Goal: Task Accomplishment & Management: Complete application form

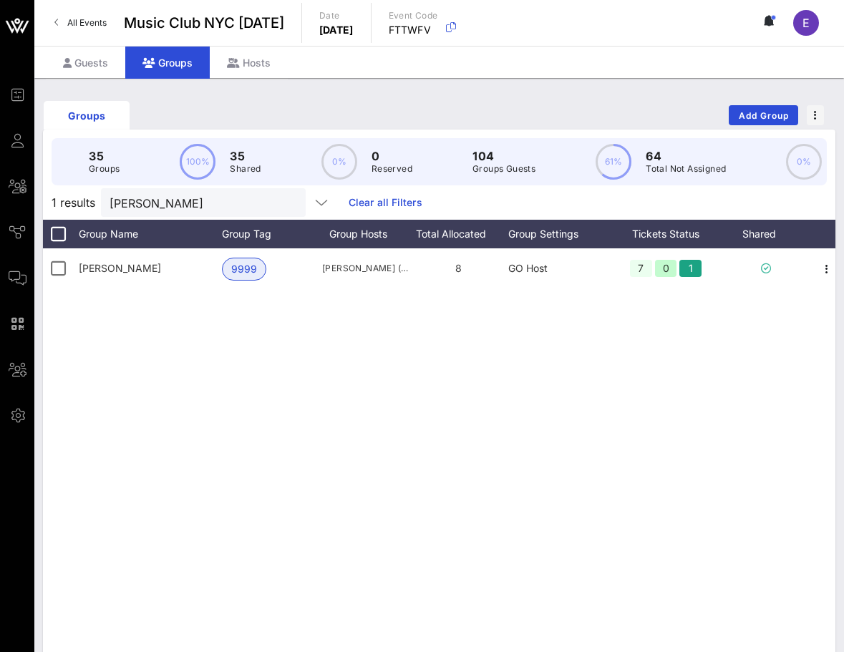
scroll to position [0, 9]
click at [90, 20] on span "All Events" at bounding box center [86, 22] width 39 height 11
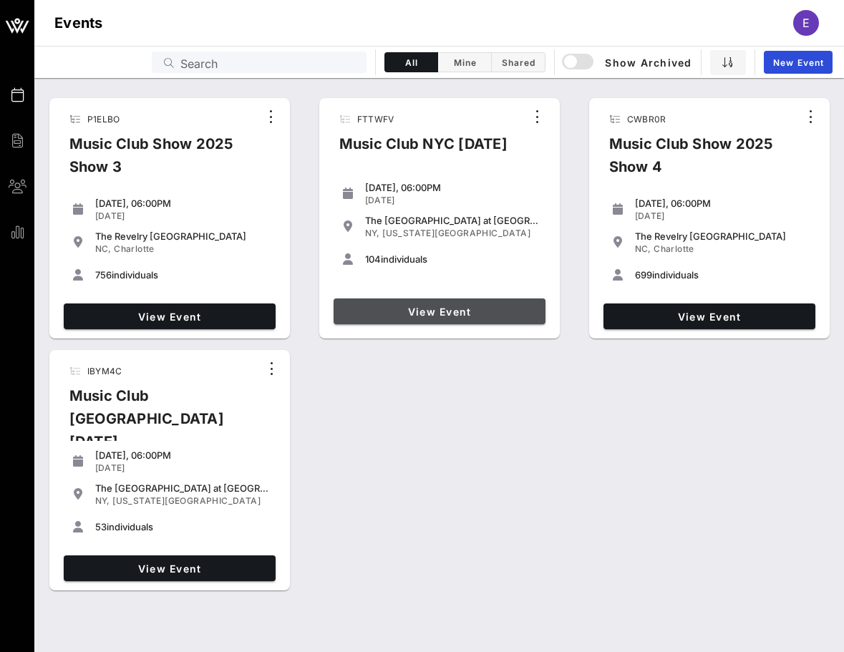
click at [413, 314] on span "View Event" at bounding box center [439, 312] width 200 height 12
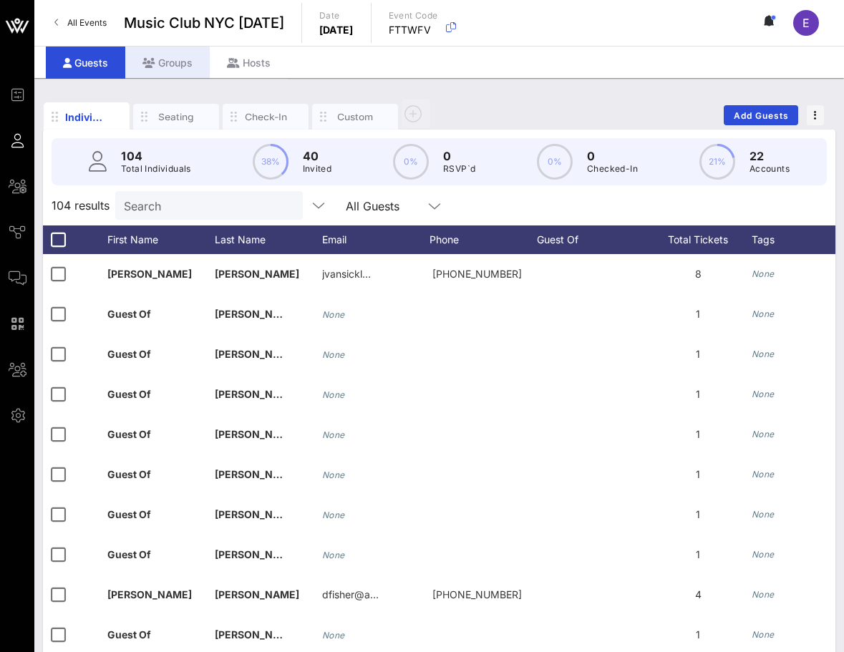
click at [155, 74] on div "Groups" at bounding box center [167, 63] width 84 height 32
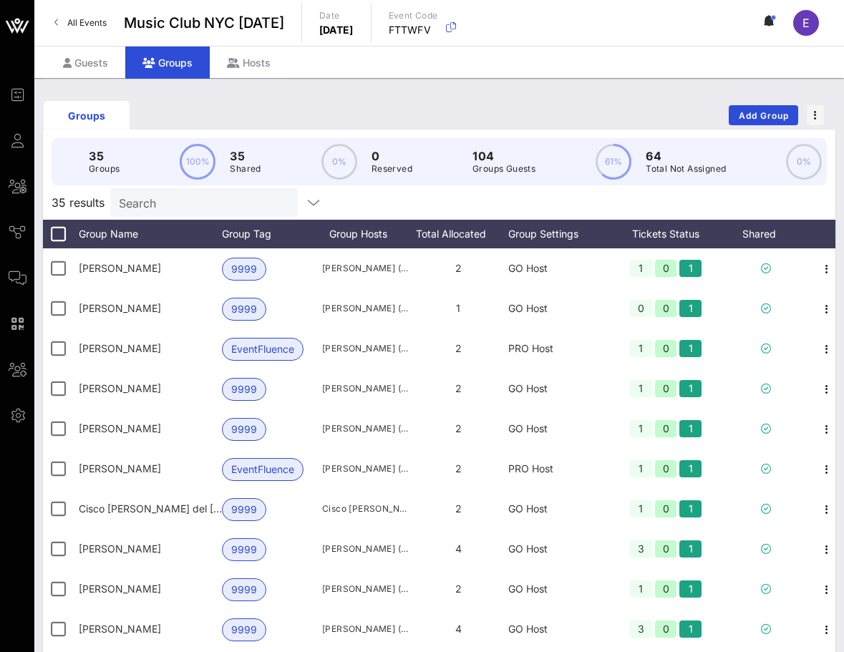
click at [762, 128] on div "Groups Add Group" at bounding box center [439, 115] width 792 height 46
click at [758, 117] on span "Add Group" at bounding box center [764, 115] width 52 height 11
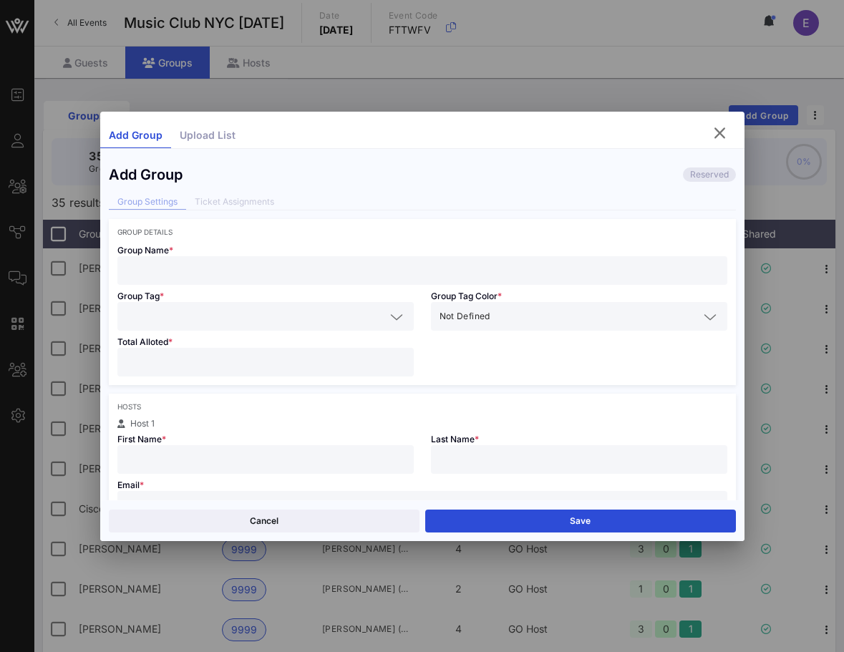
click at [505, 266] on input "text" at bounding box center [422, 270] width 593 height 19
type input "[PERSON_NAME]"
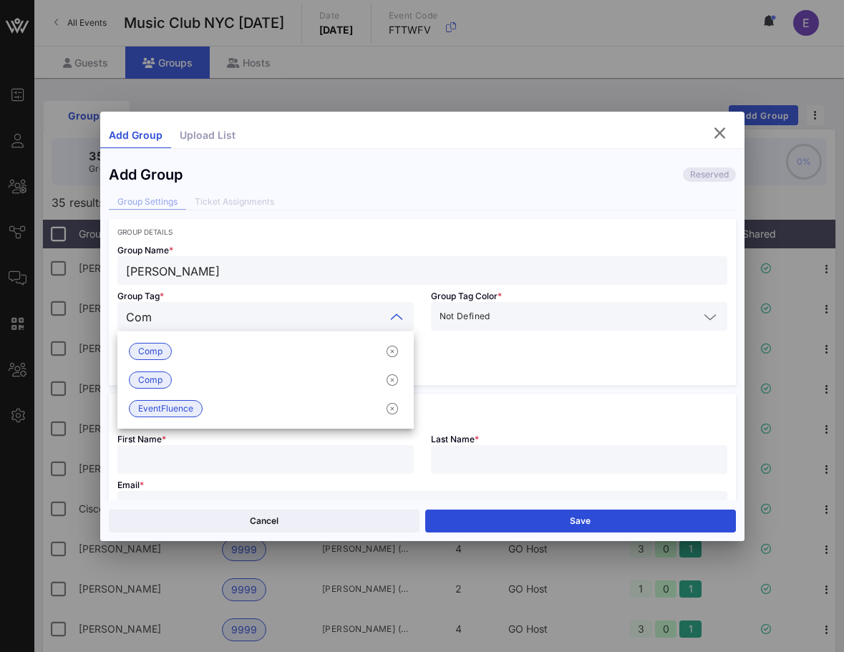
type input "Comp"
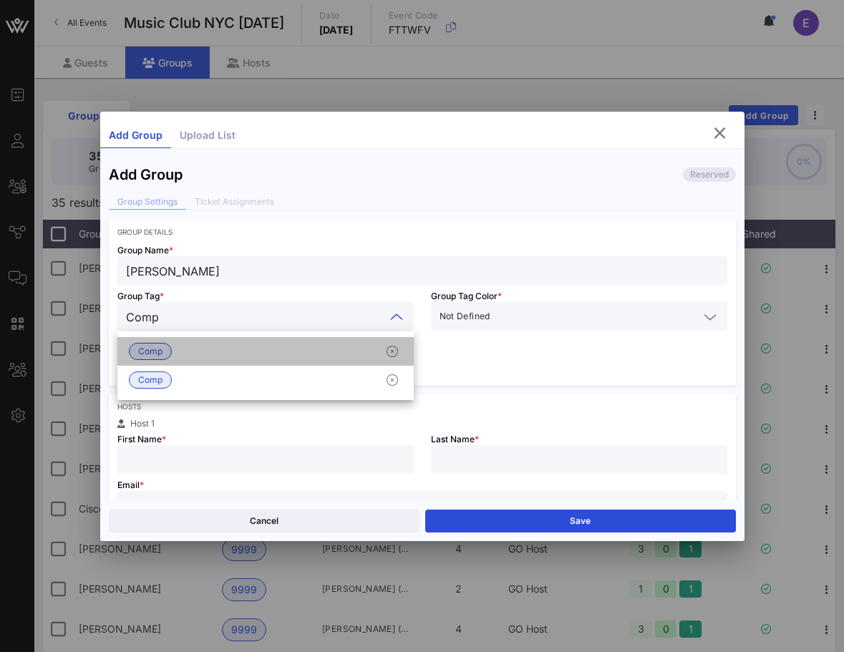
click at [249, 341] on div "Comp" at bounding box center [265, 351] width 296 height 29
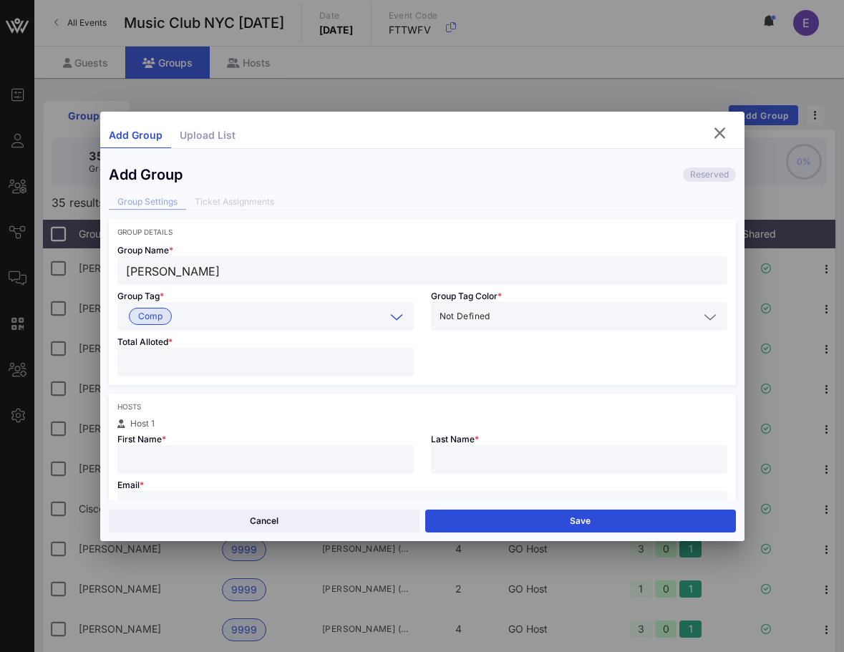
click at [225, 351] on div at bounding box center [265, 362] width 279 height 29
type input "*"
click at [220, 458] on input "text" at bounding box center [265, 459] width 279 height 19
type input "[PERSON_NAME]"
type input "Carosell"
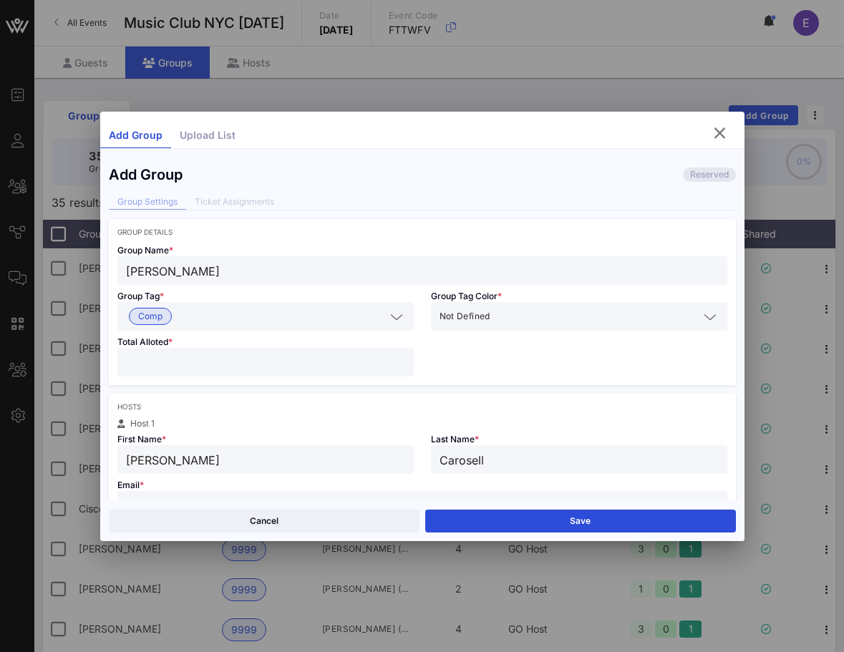
scroll to position [14, 0]
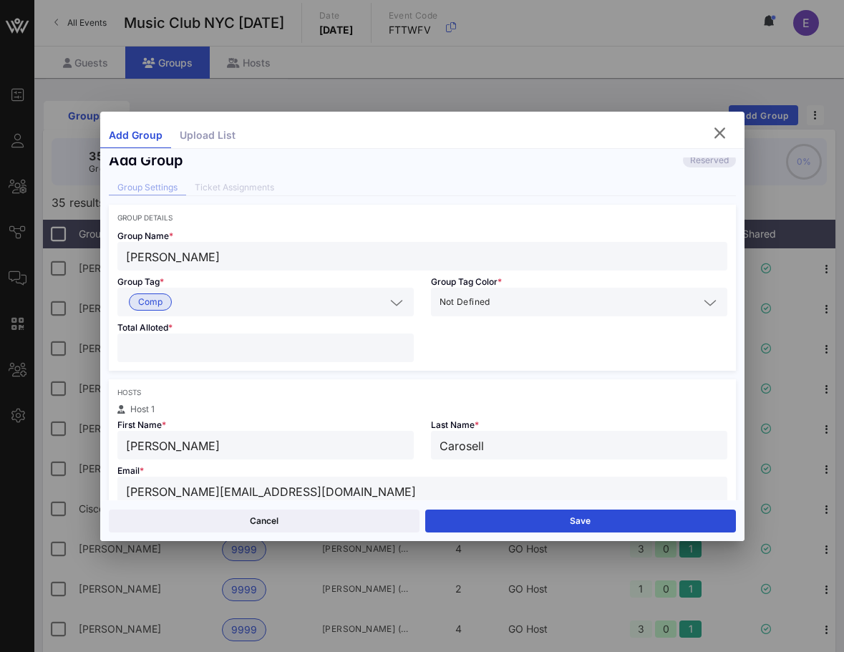
type input "[PERSON_NAME][EMAIL_ADDRESS][DOMAIN_NAME]"
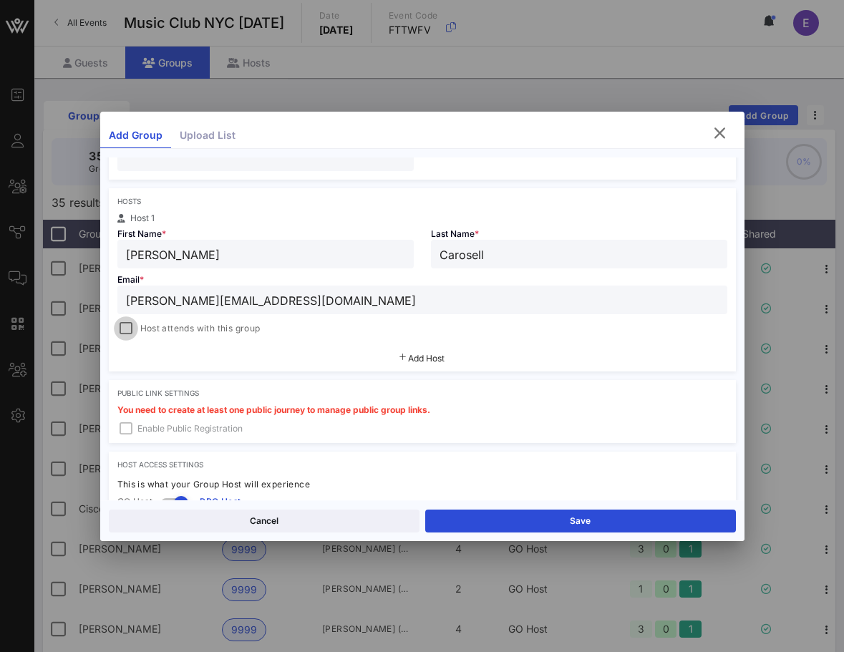
click at [124, 343] on div "Hosts Host 1 First Name * [PERSON_NAME] Last Name * [PERSON_NAME] Email * [PERS…" at bounding box center [422, 279] width 627 height 183
click at [125, 329] on div at bounding box center [126, 329] width 20 height 20
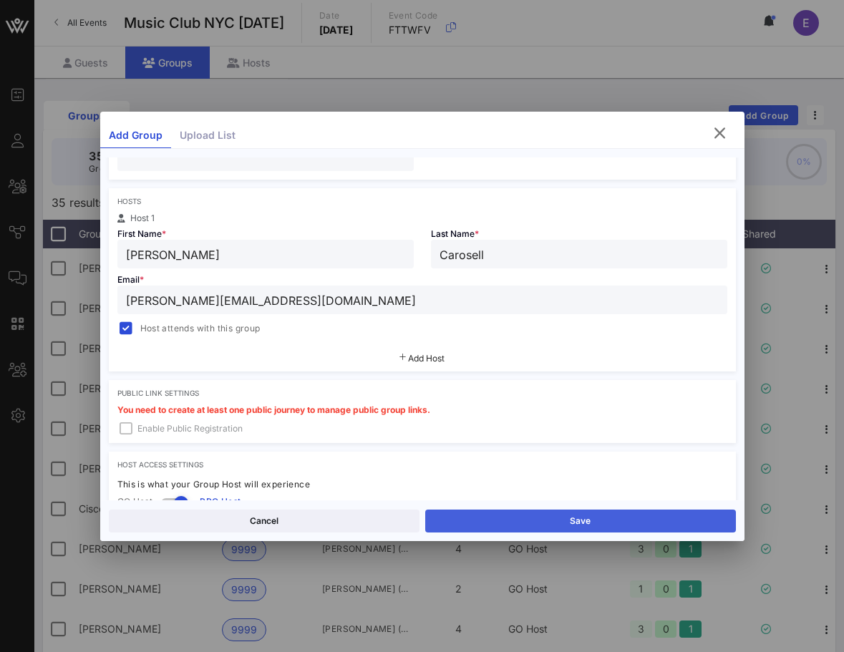
click at [500, 519] on button "Save" at bounding box center [580, 521] width 311 height 23
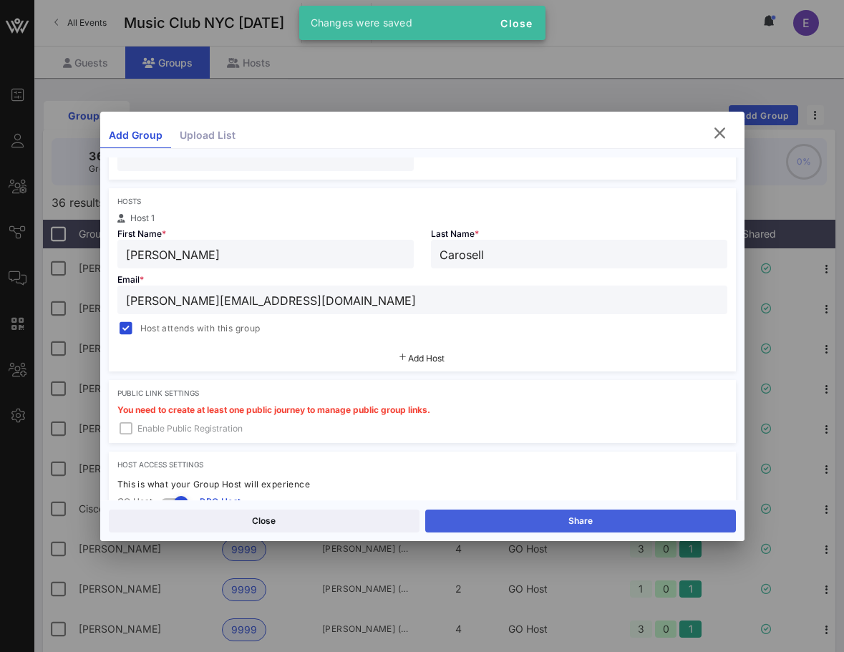
click at [487, 515] on button "Share" at bounding box center [580, 521] width 311 height 23
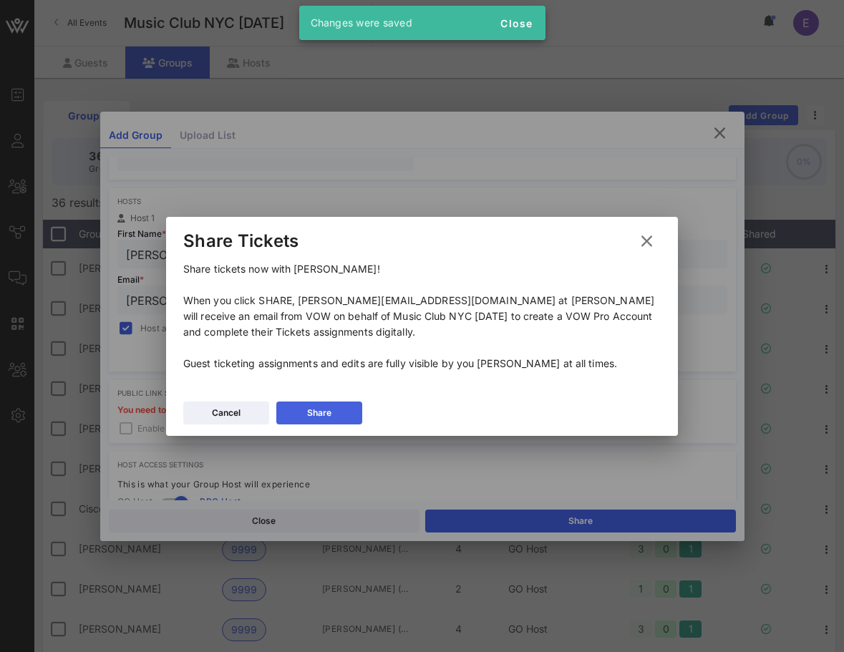
click at [330, 409] on div "Share" at bounding box center [319, 413] width 24 height 14
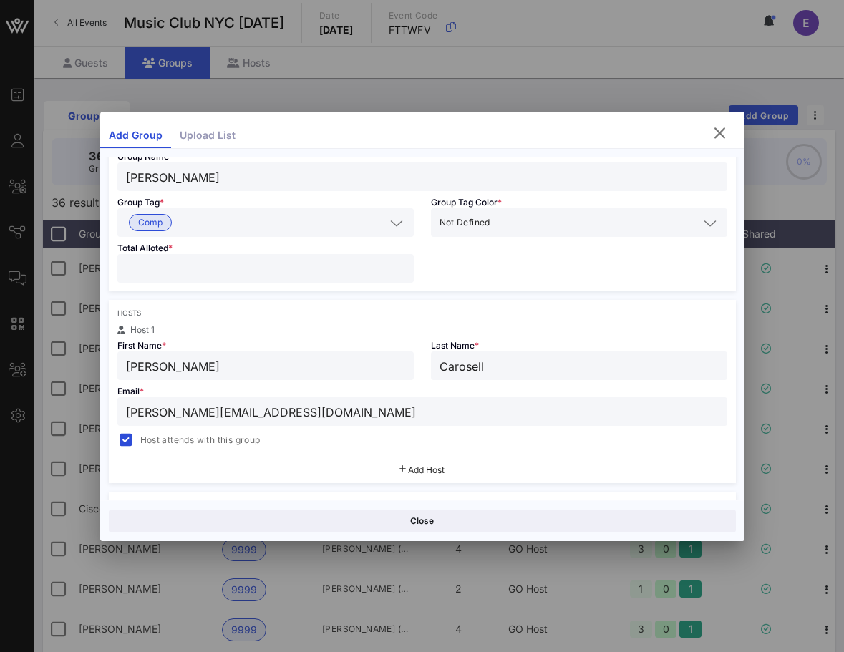
scroll to position [10, 0]
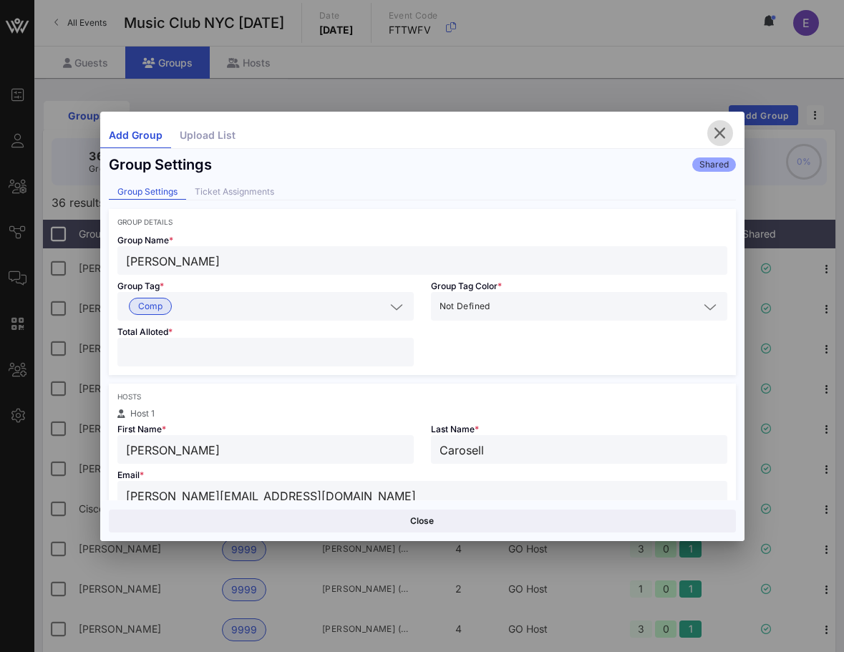
click at [719, 128] on icon "button" at bounding box center [720, 133] width 17 height 17
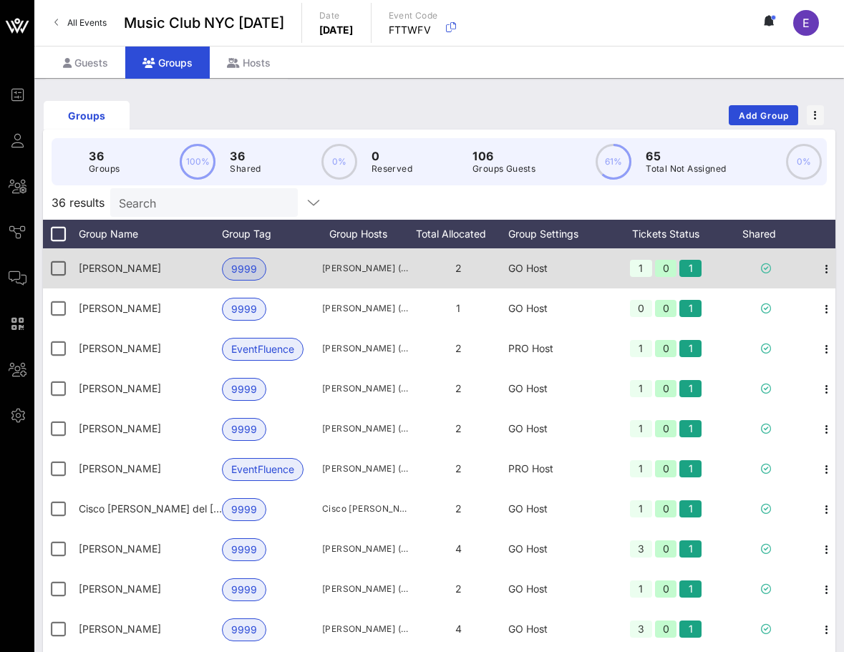
scroll to position [0, 1]
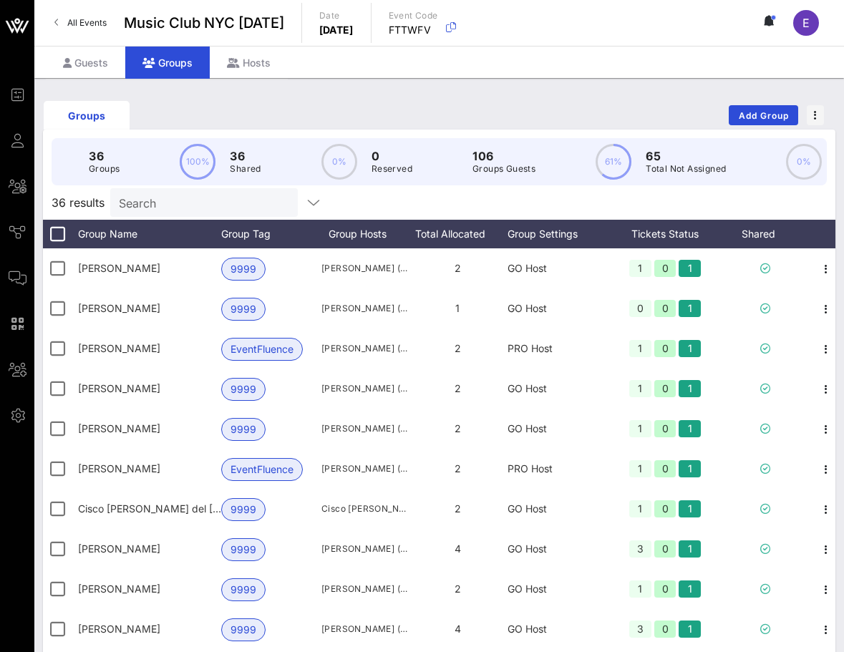
click at [206, 206] on input "Search" at bounding box center [202, 202] width 167 height 19
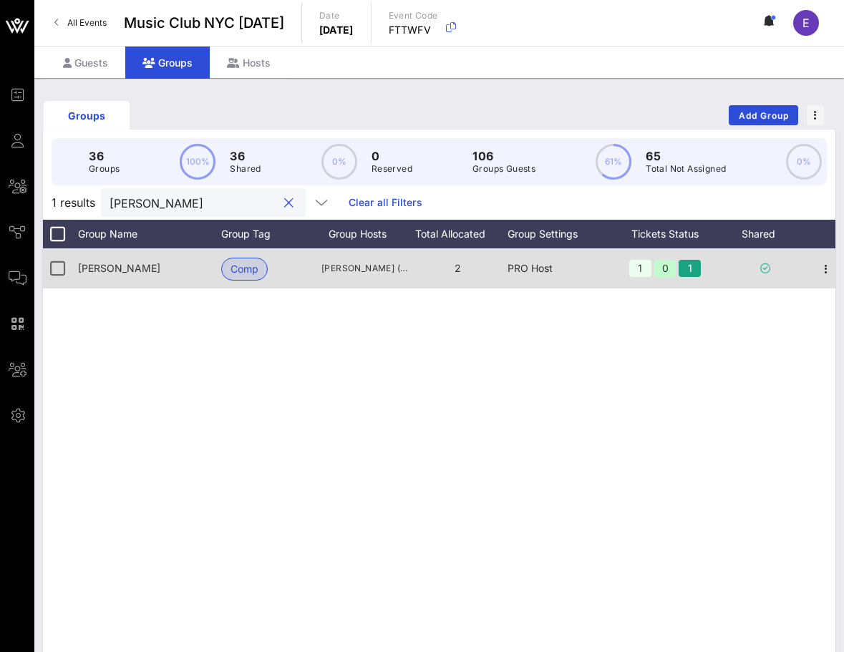
scroll to position [0, 9]
type input "[PERSON_NAME]"
click at [812, 263] on icon "button" at bounding box center [817, 269] width 17 height 17
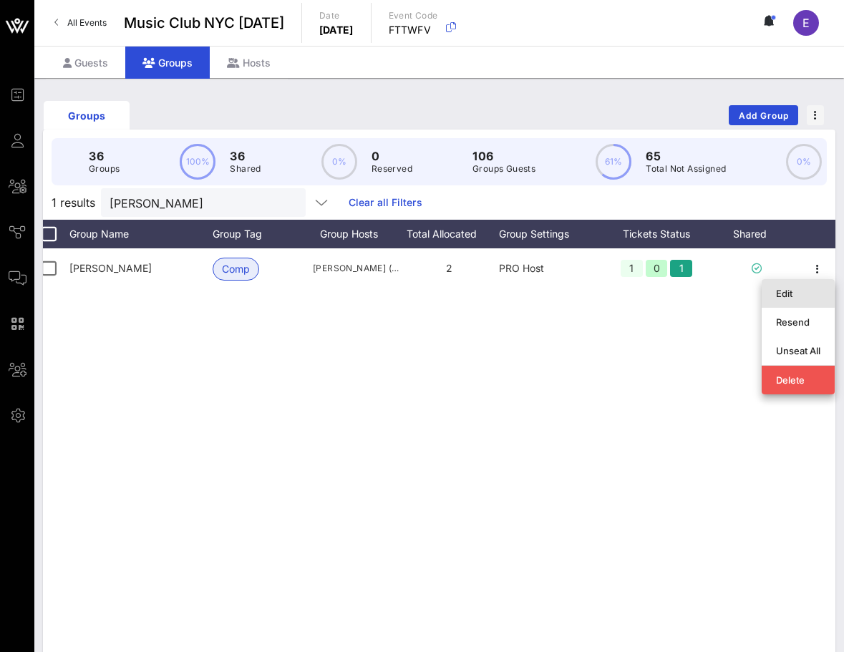
click at [793, 288] on div "Edit" at bounding box center [798, 293] width 44 height 11
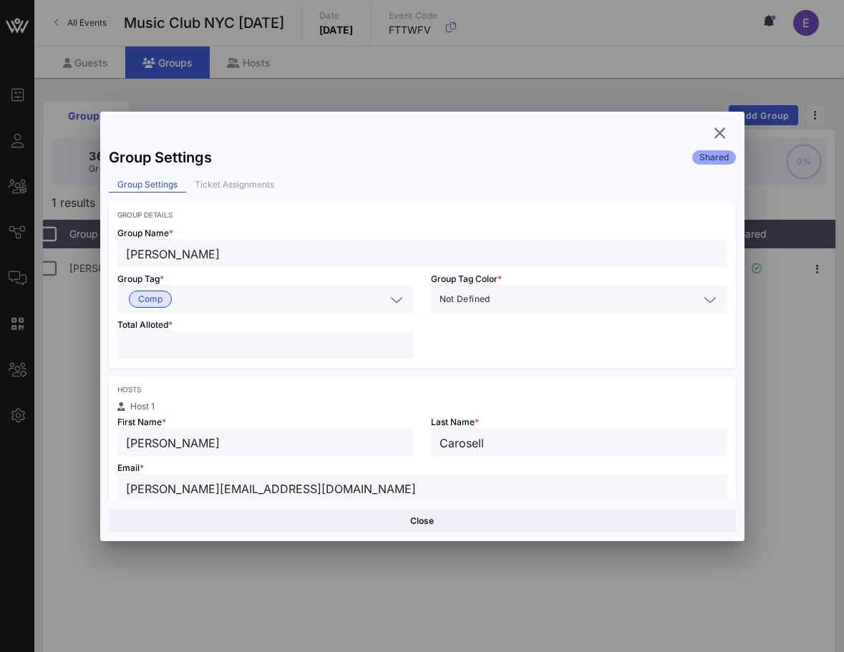
click at [493, 434] on input "Carosell" at bounding box center [579, 442] width 279 height 19
click at [493, 443] on input "Carosell" at bounding box center [579, 442] width 279 height 19
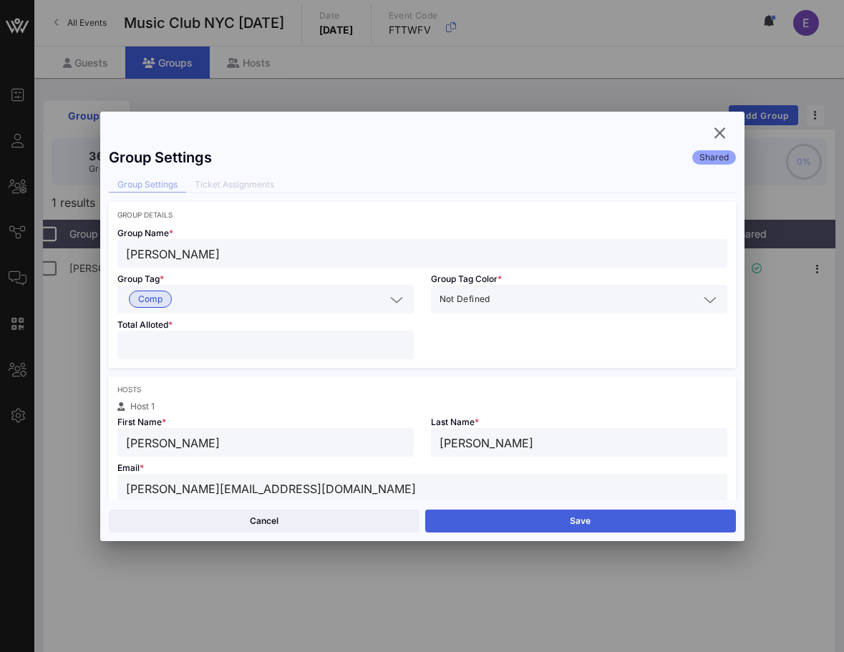
type input "[PERSON_NAME]"
click at [505, 520] on button "Save" at bounding box center [580, 521] width 311 height 23
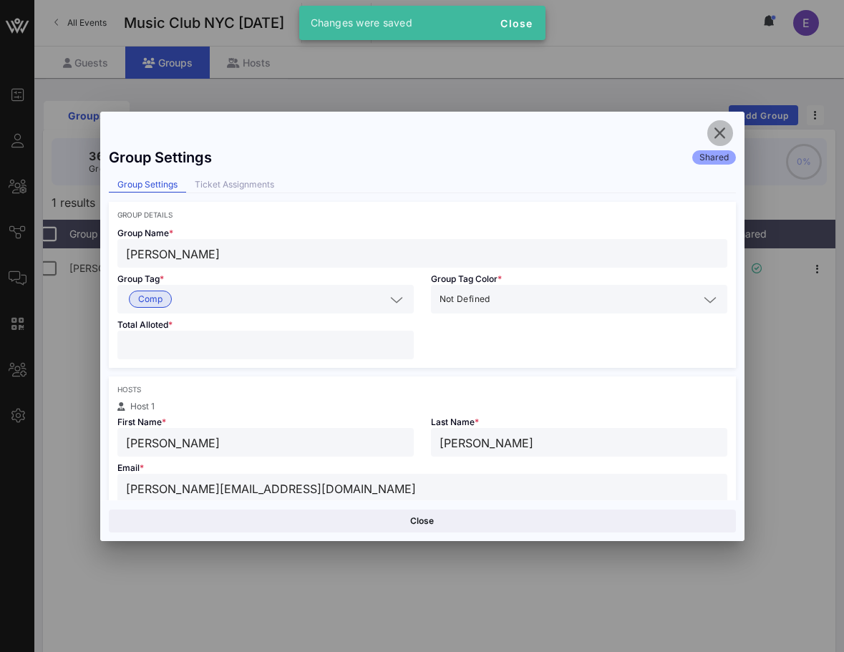
click at [722, 131] on icon "button" at bounding box center [720, 133] width 17 height 17
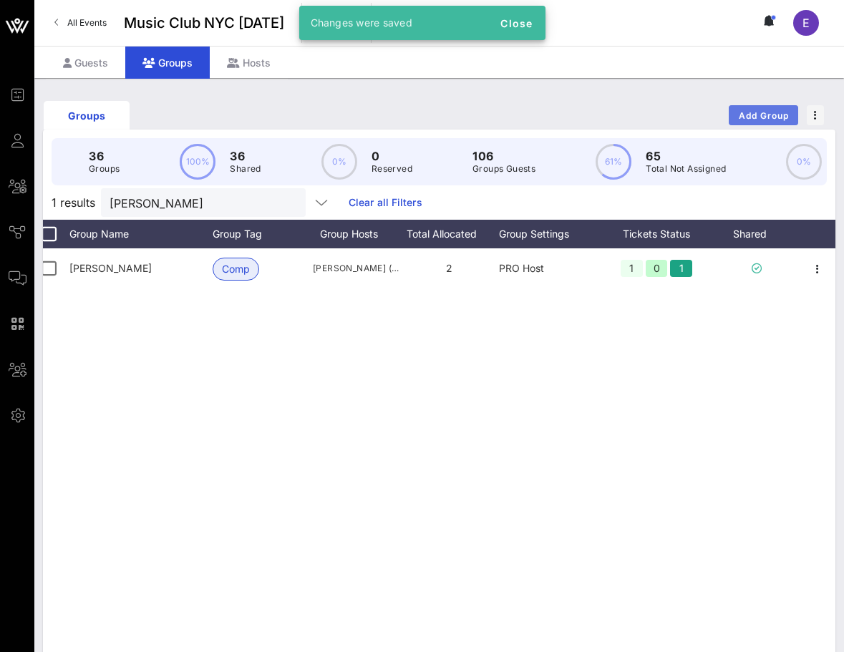
click at [770, 117] on span "Add Group" at bounding box center [764, 115] width 52 height 11
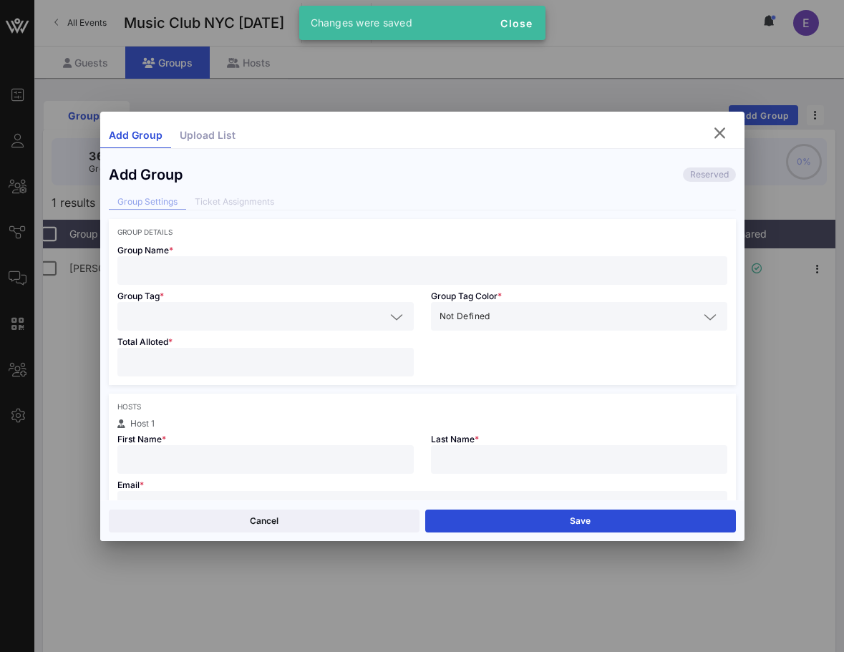
click at [331, 246] on div "Group Name *" at bounding box center [422, 260] width 627 height 49
click at [330, 251] on div "Group Name *" at bounding box center [422, 260] width 627 height 49
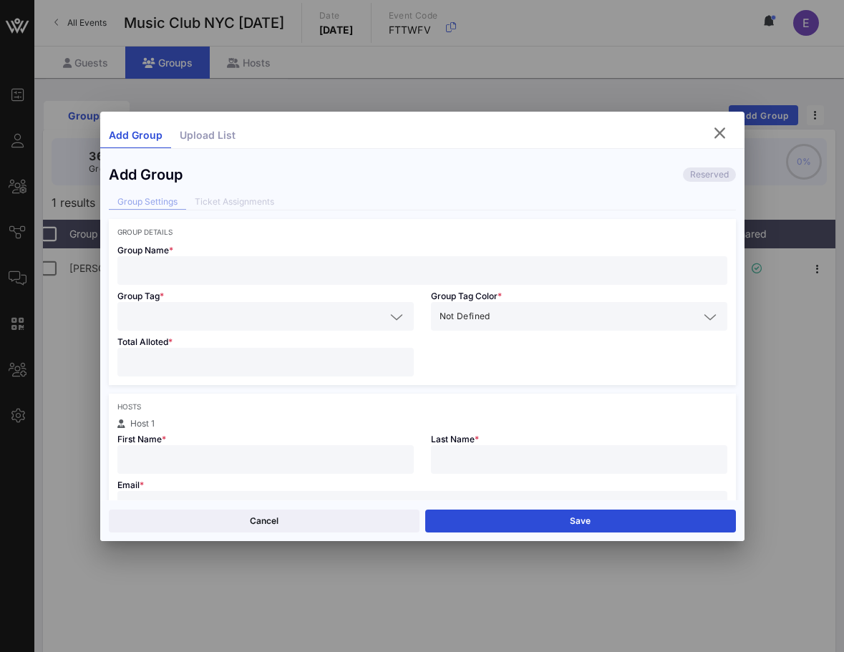
click at [329, 273] on input "text" at bounding box center [422, 270] width 593 height 19
type input "[PERSON_NAME]"
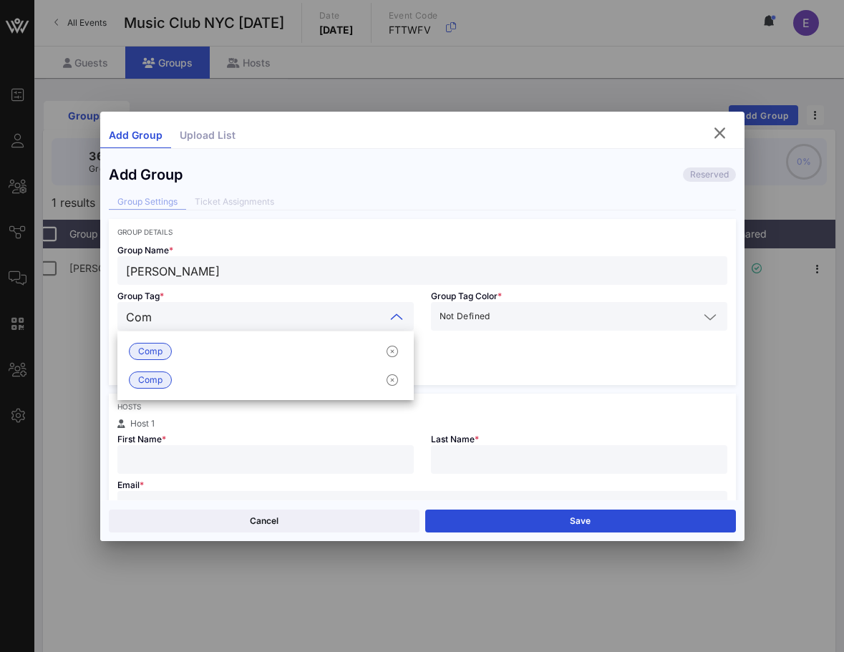
type input "Comp"
click at [287, 346] on div "Comp" at bounding box center [265, 351] width 296 height 29
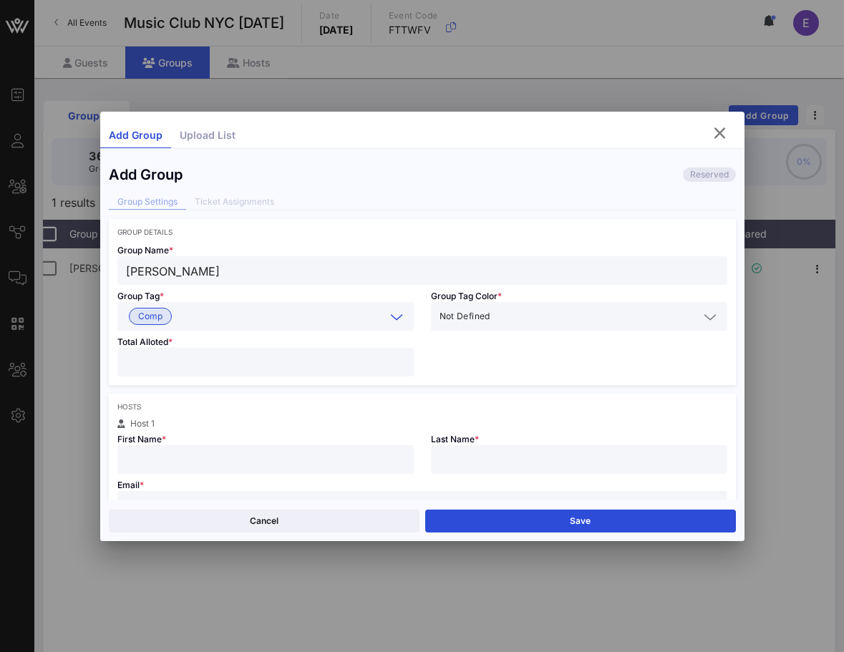
click at [262, 358] on input "number" at bounding box center [265, 362] width 279 height 19
type input "*"
click at [239, 442] on div "First Name *" at bounding box center [266, 451] width 314 height 46
click at [239, 450] on input "text" at bounding box center [265, 459] width 279 height 19
type input "[PERSON_NAME]"
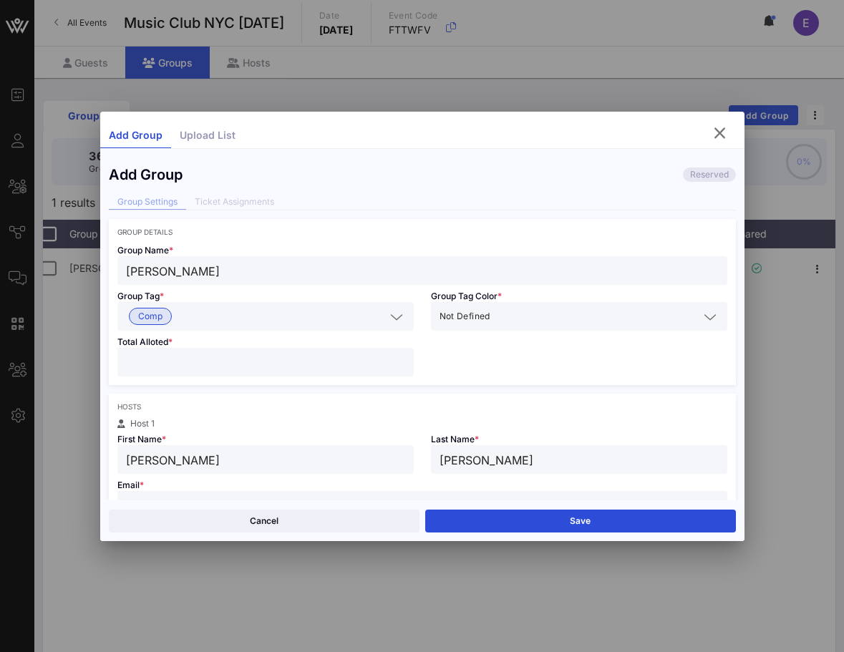
type input "[PERSON_NAME]"
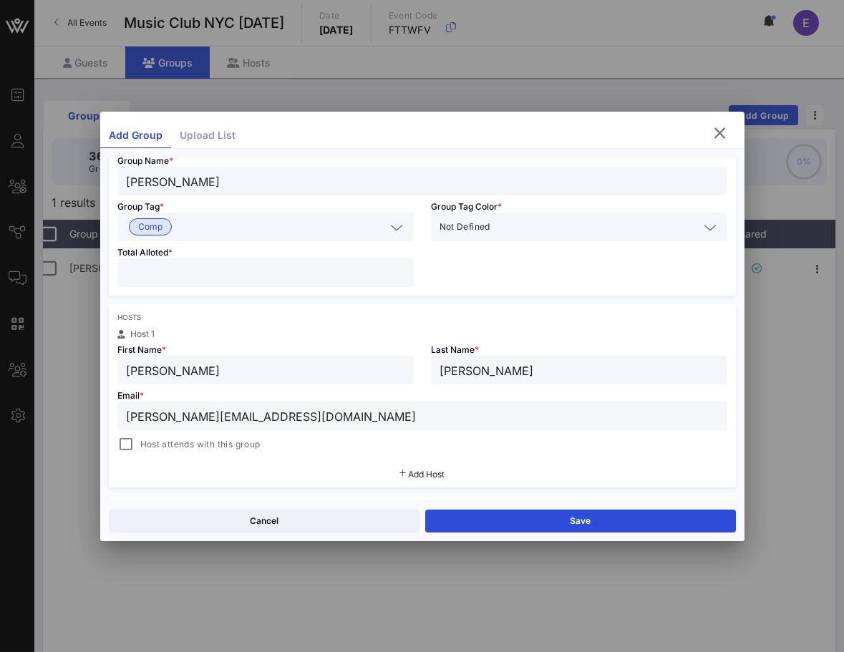
scroll to position [132, 0]
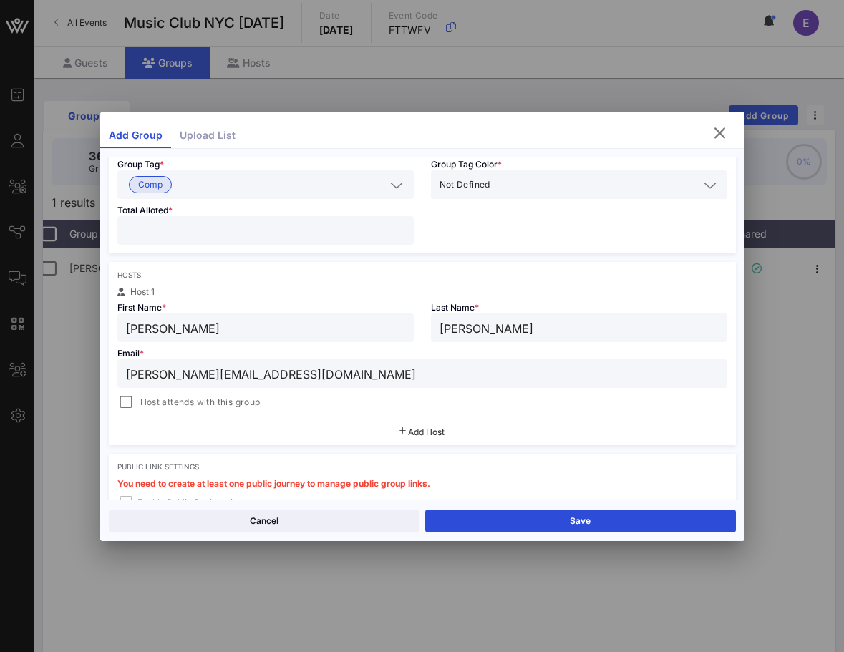
type input "[PERSON_NAME][EMAIL_ADDRESS][DOMAIN_NAME]"
click at [170, 407] on span "Host attends with this group" at bounding box center [200, 402] width 120 height 14
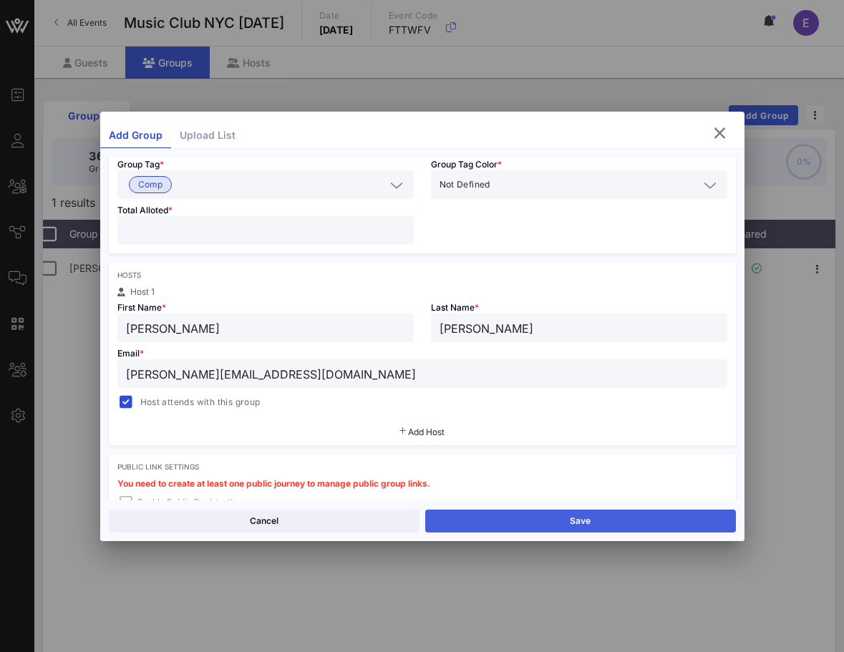
click at [553, 523] on button "Save" at bounding box center [580, 521] width 311 height 23
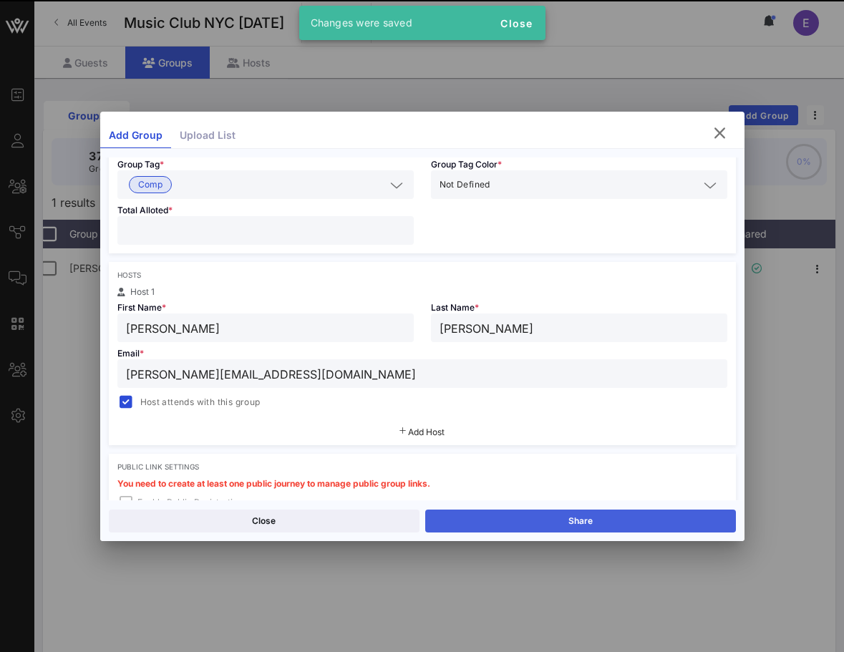
click at [492, 515] on button "Share" at bounding box center [580, 521] width 311 height 23
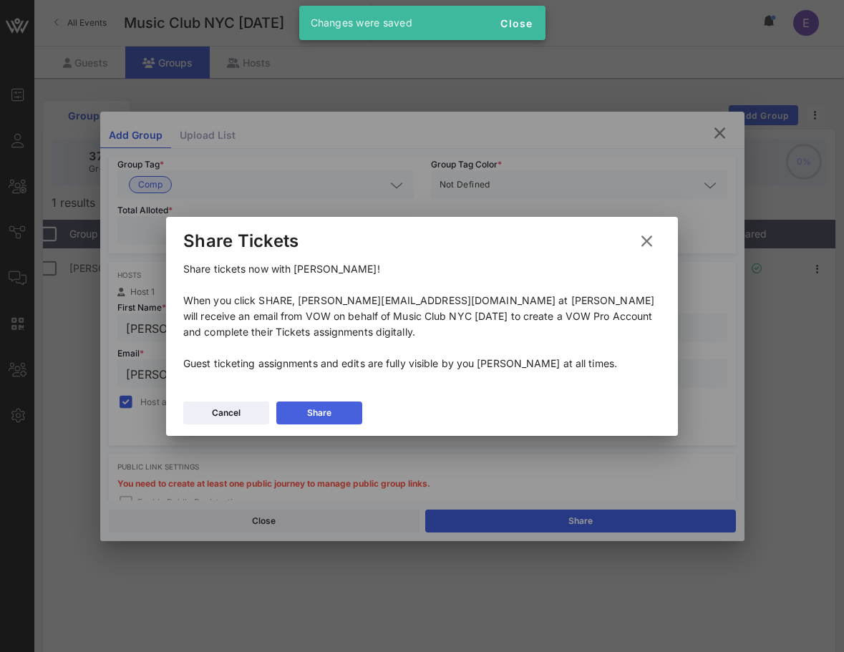
click at [312, 404] on button "Share" at bounding box center [319, 413] width 86 height 23
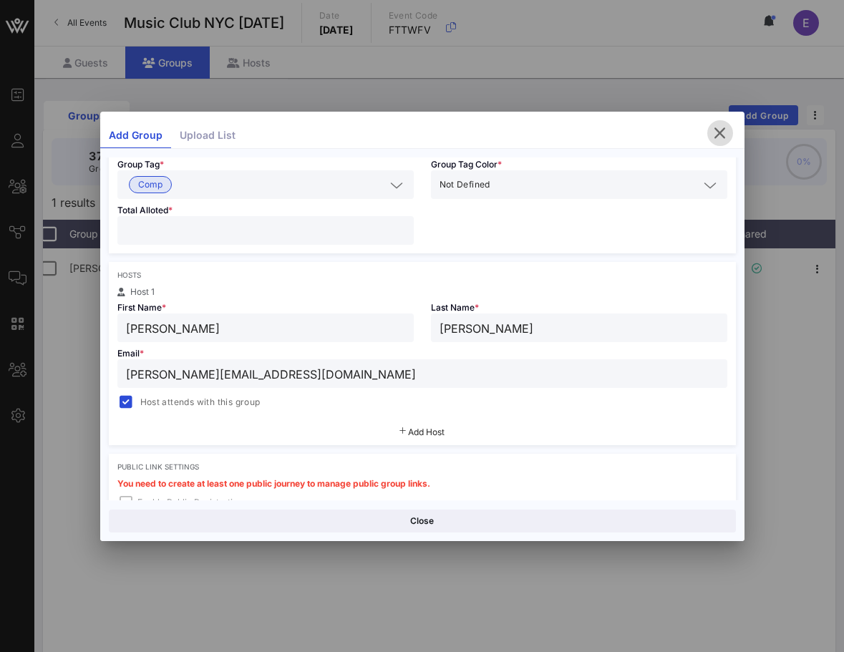
click at [721, 137] on icon "button" at bounding box center [720, 133] width 17 height 17
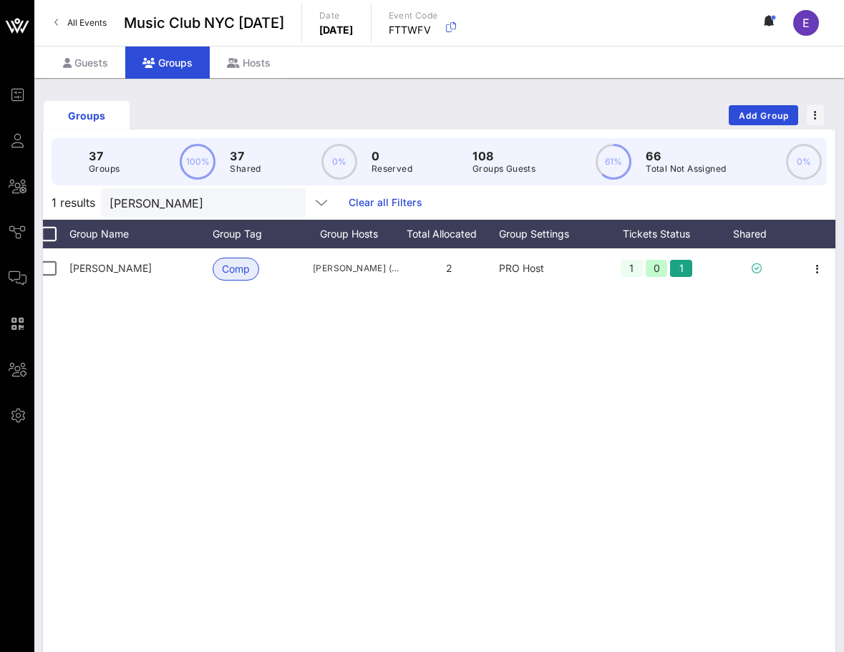
click at [77, 18] on span "All Events" at bounding box center [86, 22] width 39 height 11
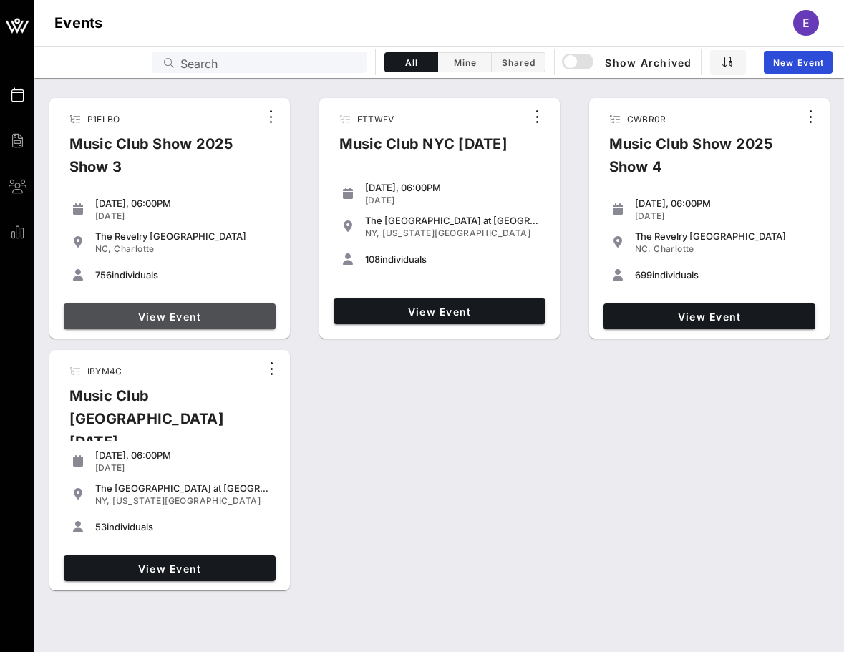
click at [213, 312] on span "View Event" at bounding box center [169, 317] width 200 height 12
